Goal: Task Accomplishment & Management: Complete application form

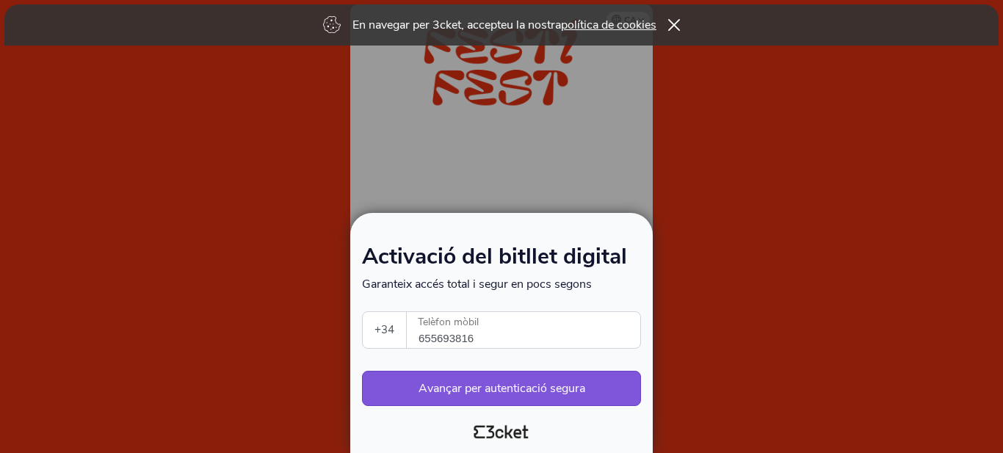
select select "34"
click at [517, 383] on button "Avançar per autenticació segura" at bounding box center [501, 388] width 279 height 35
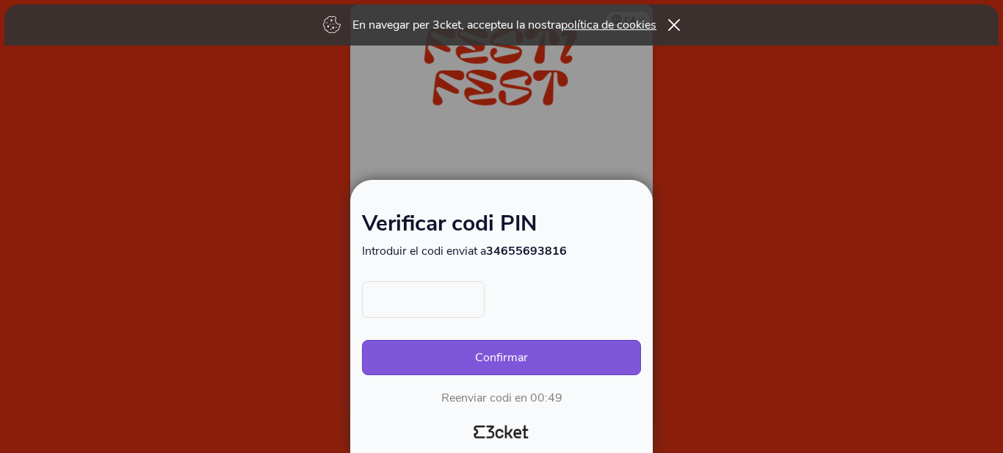
click at [445, 308] on input "text" at bounding box center [423, 299] width 123 height 37
type input "1852"
click at [504, 353] on button "Confirmar" at bounding box center [501, 357] width 279 height 35
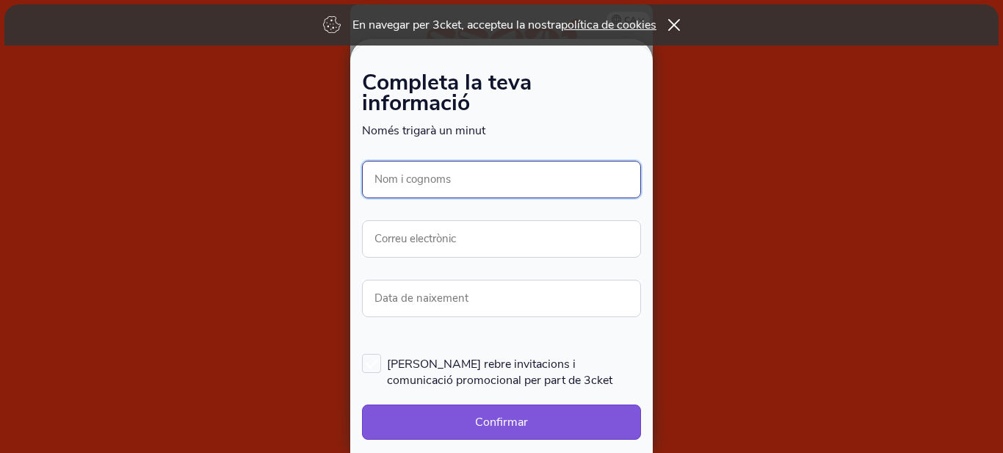
click at [463, 178] on input "Nom i cognoms" at bounding box center [501, 179] width 279 height 37
type input "[PERSON_NAME]"
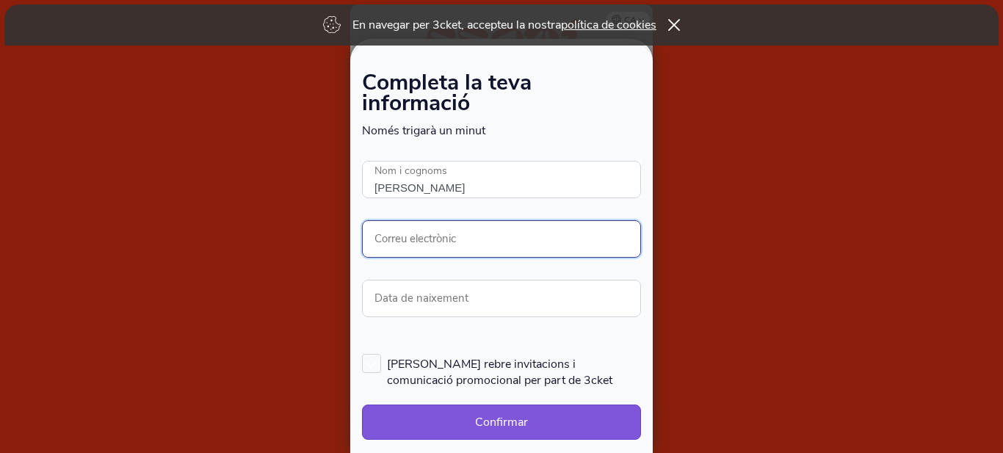
click at [441, 233] on input "Correu electrònic" at bounding box center [501, 238] width 279 height 37
type input "esther@idibaix.com"
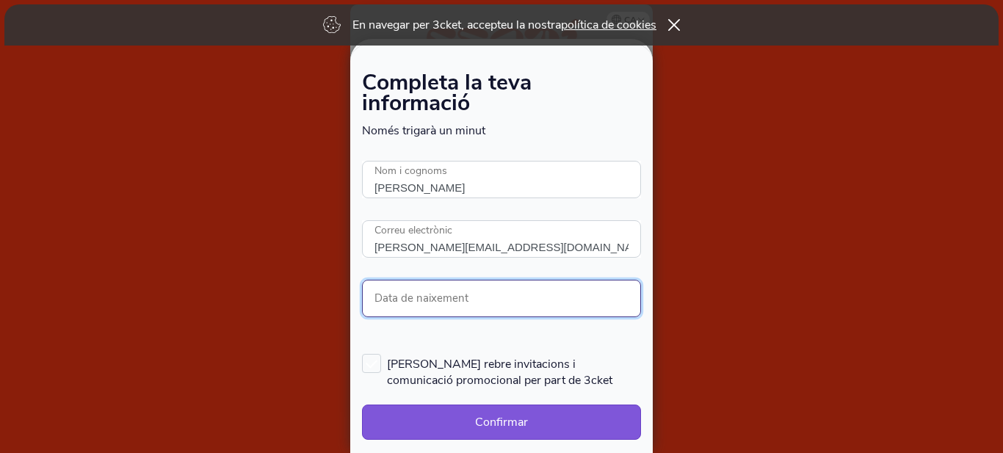
click at [468, 305] on input "Data de naixement" at bounding box center [501, 298] width 279 height 37
type input "26/01/1956"
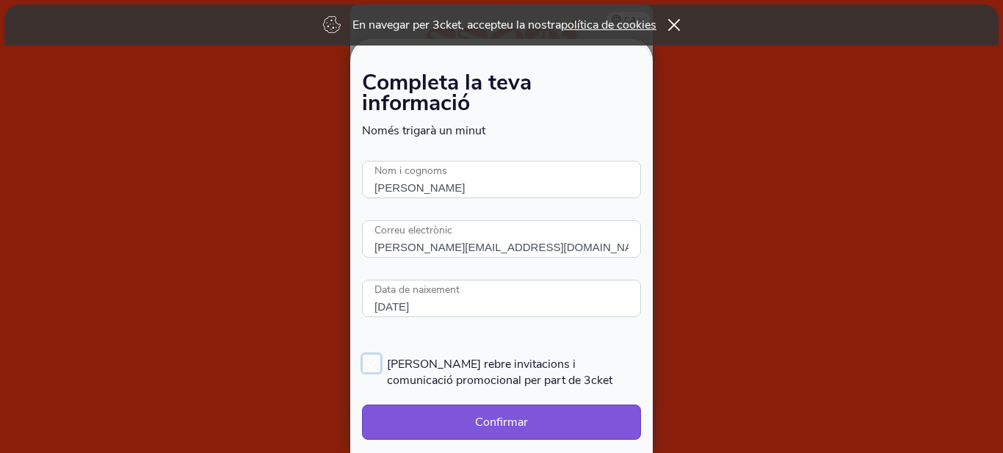
click at [366, 357] on label "Vull rebre invitacions i comunicació promocional per part de 3cket" at bounding box center [501, 371] width 279 height 34
click at [363, 354] on input "Vull rebre invitacions i comunicació promocional per part de 3cket" at bounding box center [362, 352] width 1 height 1
checkbox input "true"
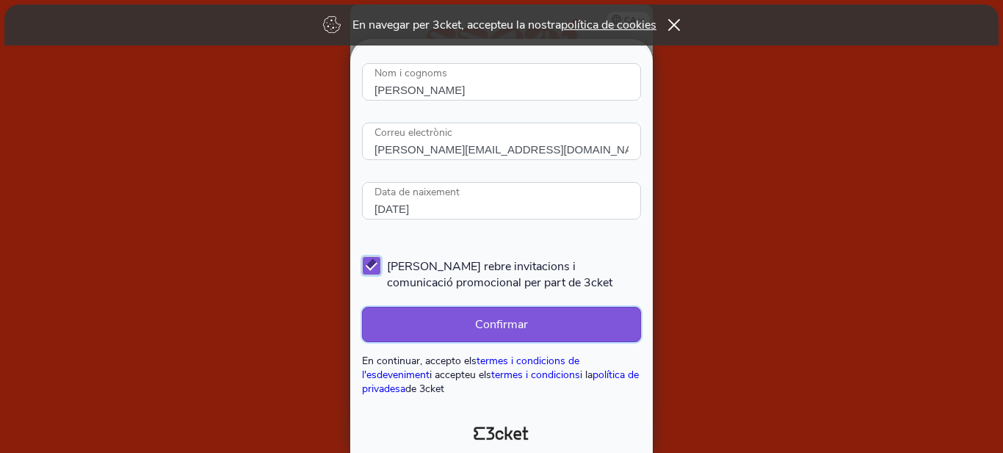
scroll to position [99, 0]
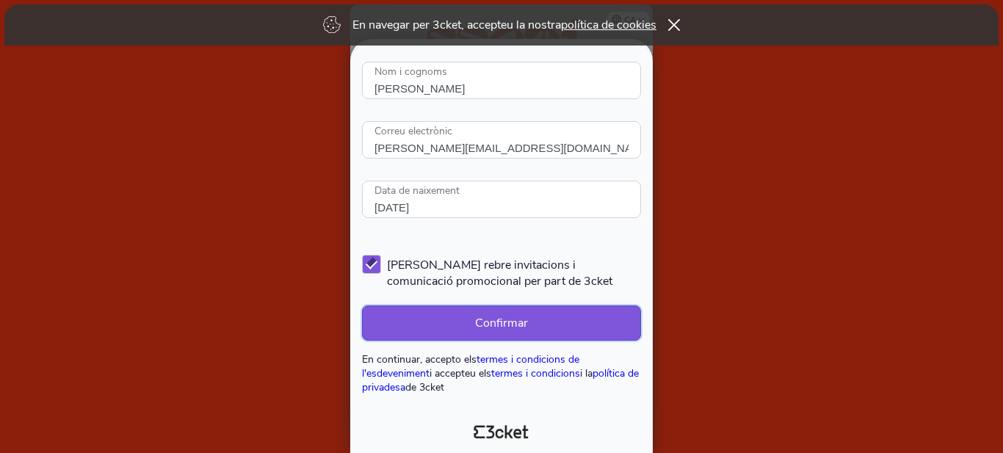
click at [499, 325] on button "Confirmar" at bounding box center [501, 322] width 279 height 35
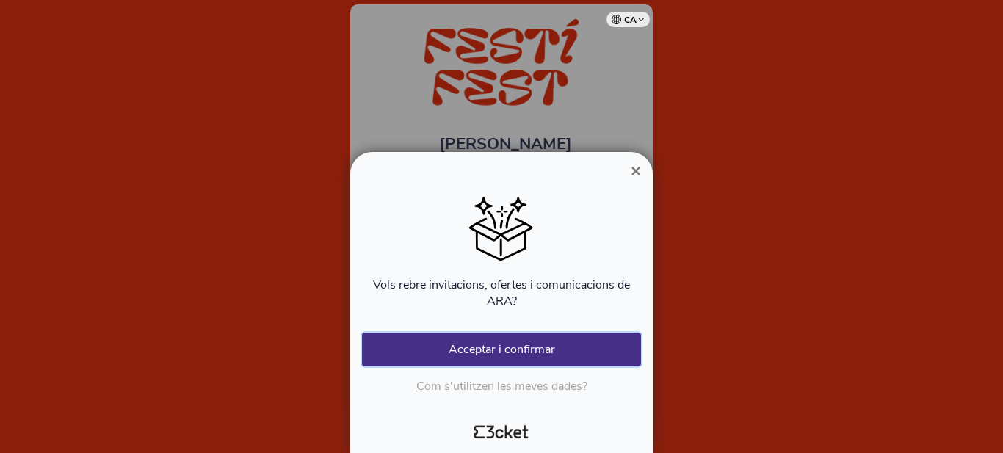
click at [520, 348] on button "Acceptar i confirmar" at bounding box center [501, 350] width 279 height 34
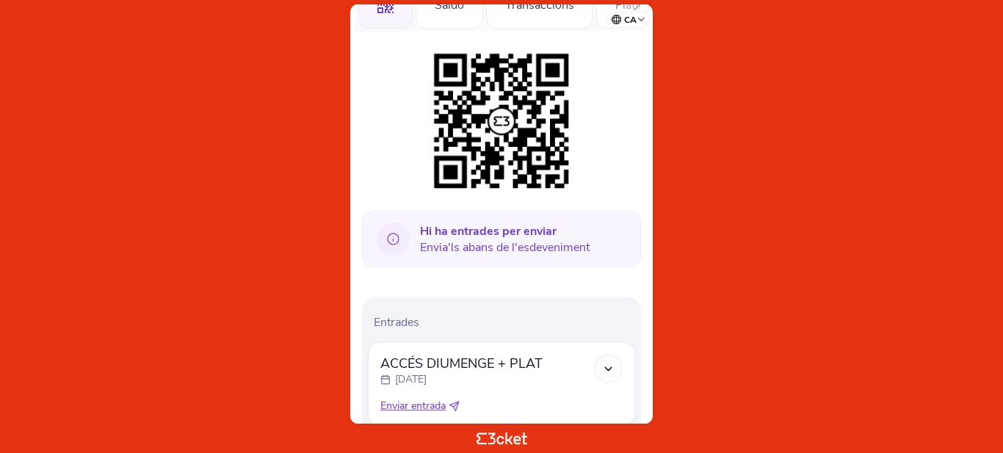
scroll to position [162, 0]
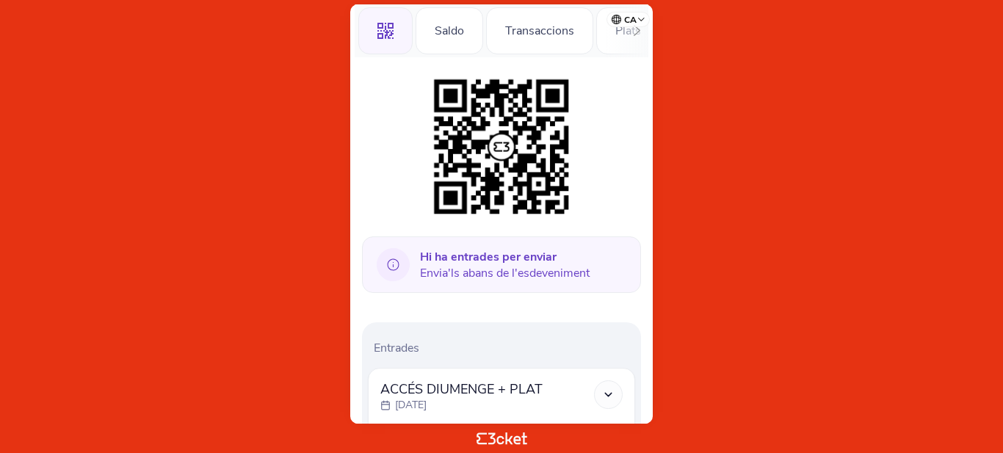
click at [391, 264] on icon at bounding box center [393, 264] width 33 height 33
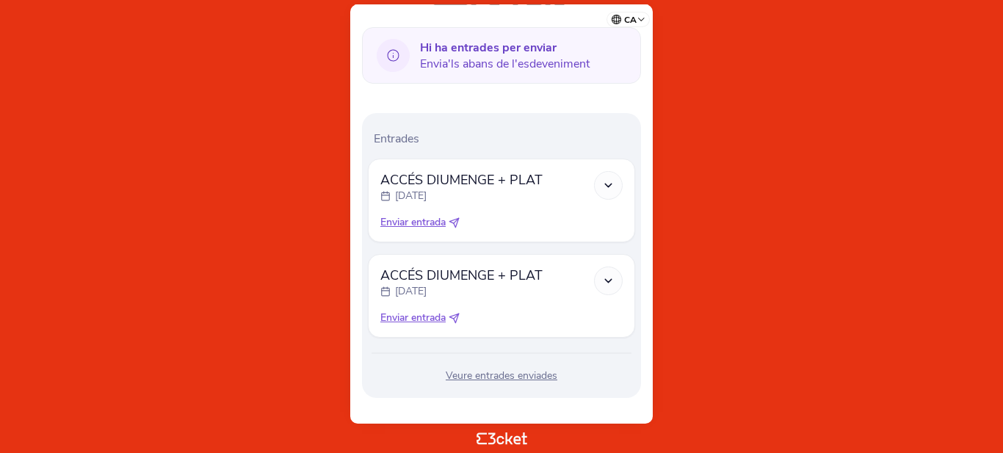
scroll to position [382, 0]
